Goal: Check status

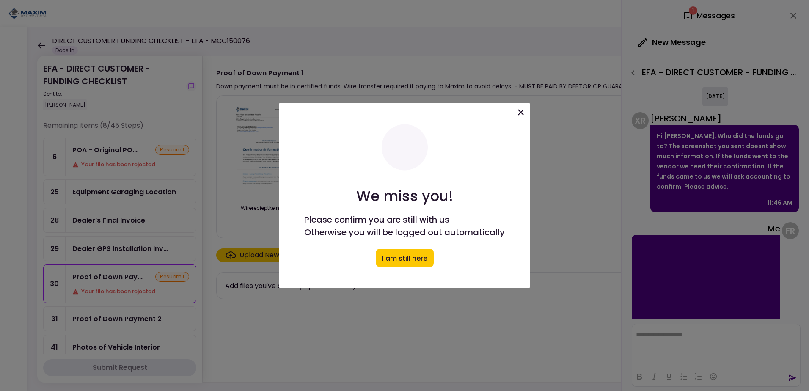
scroll to position [1717, 0]
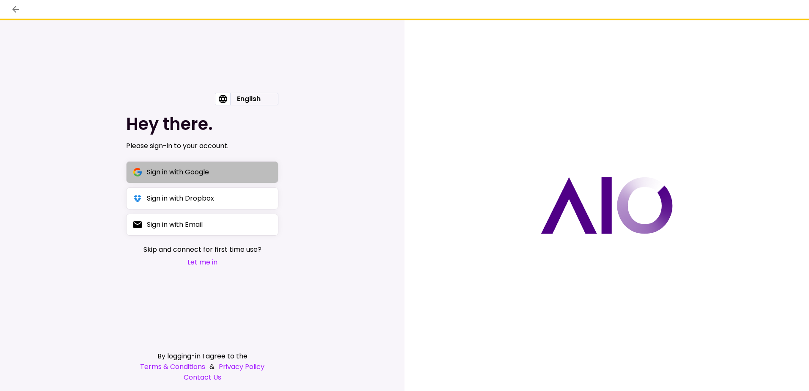
click at [178, 170] on div "Sign in with Google" at bounding box center [178, 172] width 62 height 11
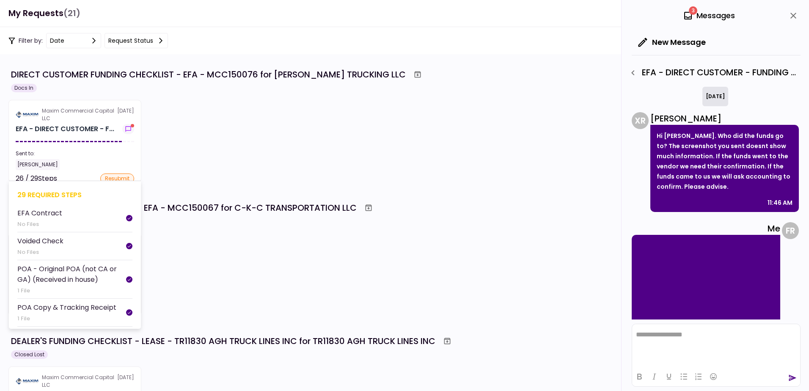
scroll to position [1776, 0]
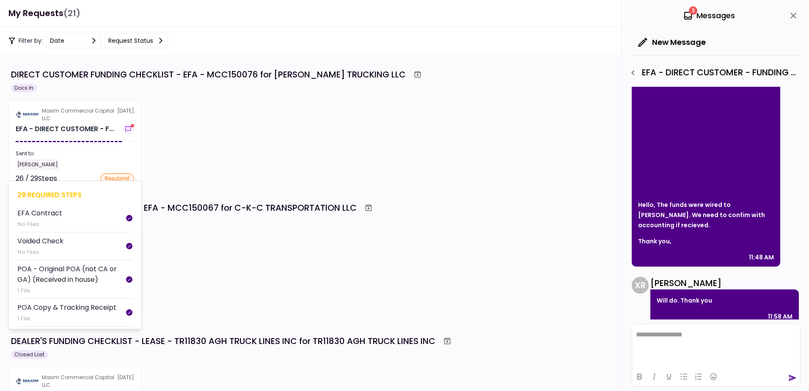
click at [77, 121] on div "Maxim Commercial Capital LLC" at bounding box center [79, 114] width 75 height 15
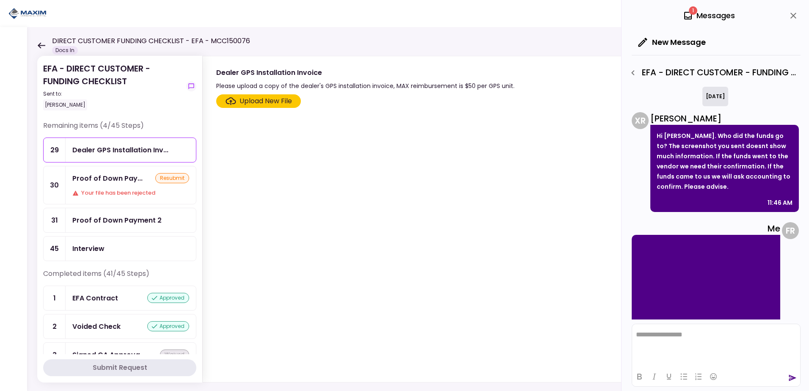
scroll to position [1776, 0]
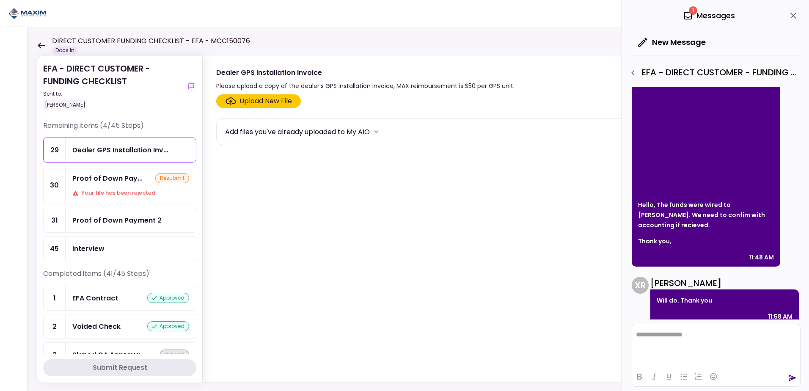
click at [123, 184] on div "Proof of Down Pay... resubmit Your file has been rejected" at bounding box center [131, 185] width 130 height 38
